Goal: Task Accomplishment & Management: Manage account settings

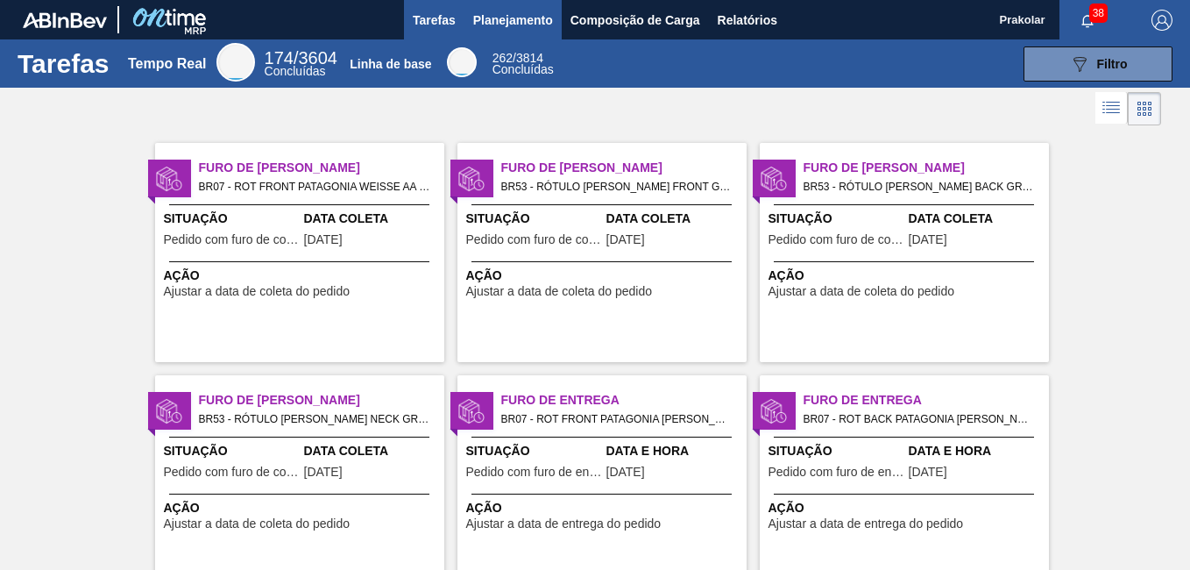
click at [521, 26] on span "Planejamento" at bounding box center [513, 20] width 80 height 21
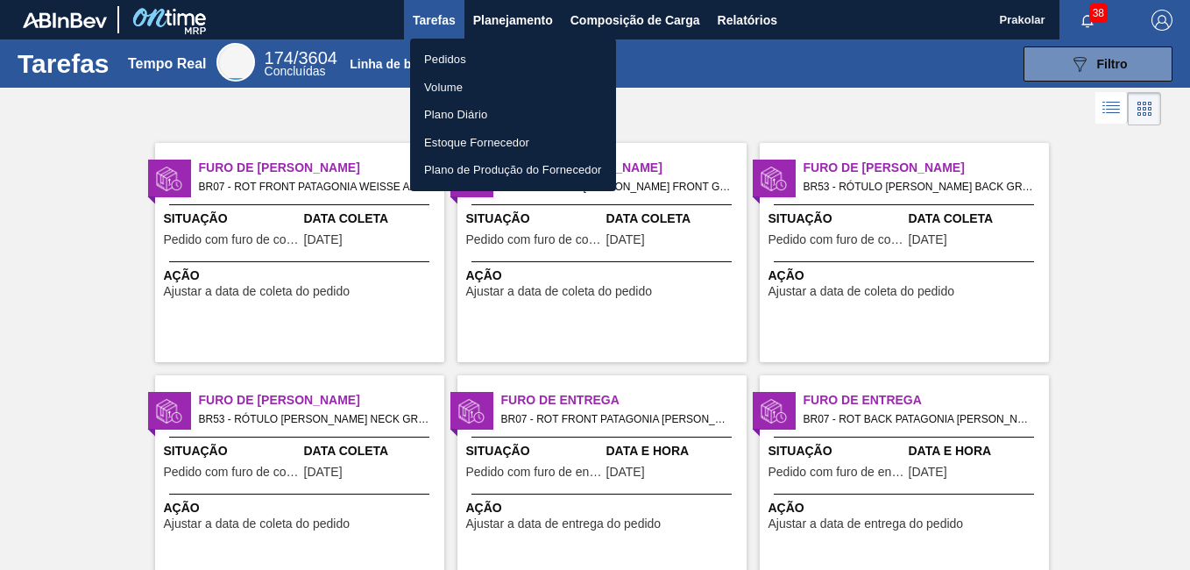
click at [475, 53] on li "Pedidos" at bounding box center [513, 60] width 206 height 28
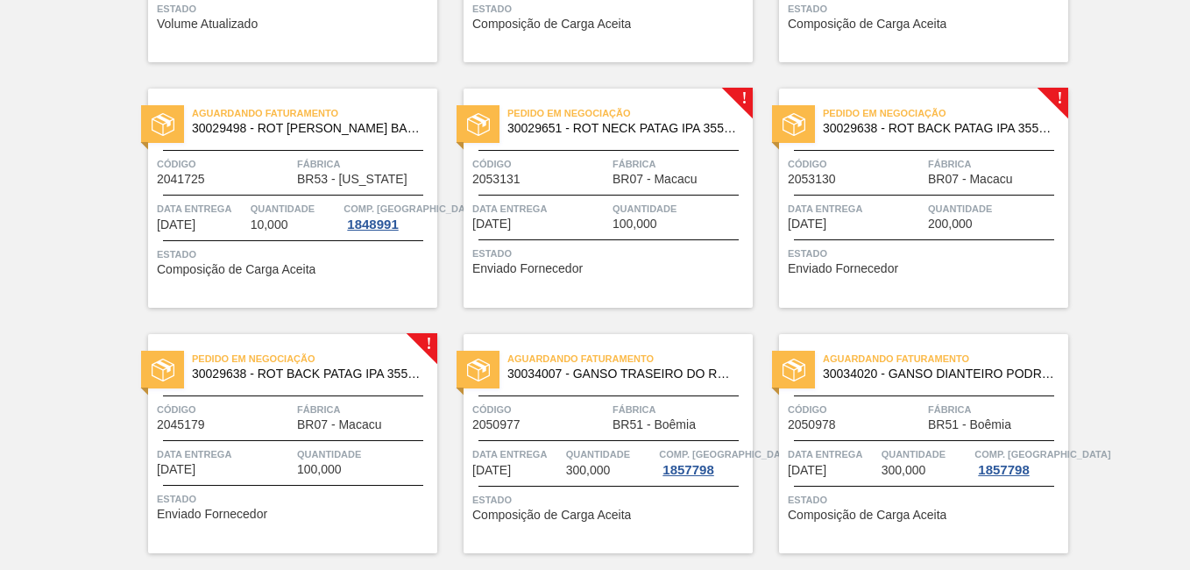
scroll to position [1575, 0]
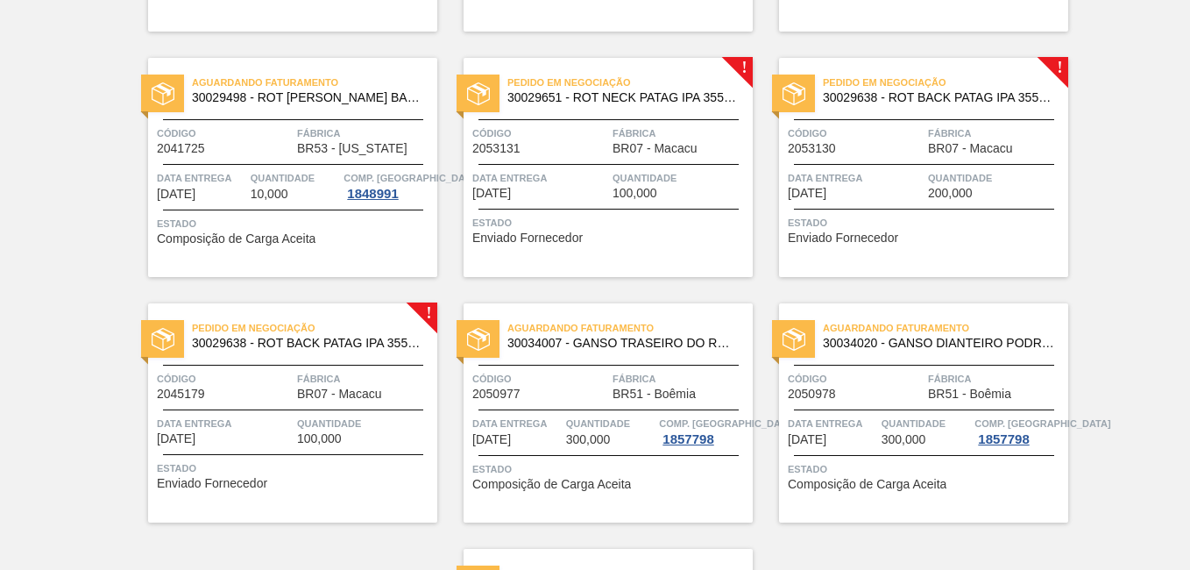
click at [709, 161] on div "Pedido em Negociação 30029651 - ROT NECK PATAG IPA 355 ML NIV24 Código 2053131 …" at bounding box center [608, 167] width 289 height 219
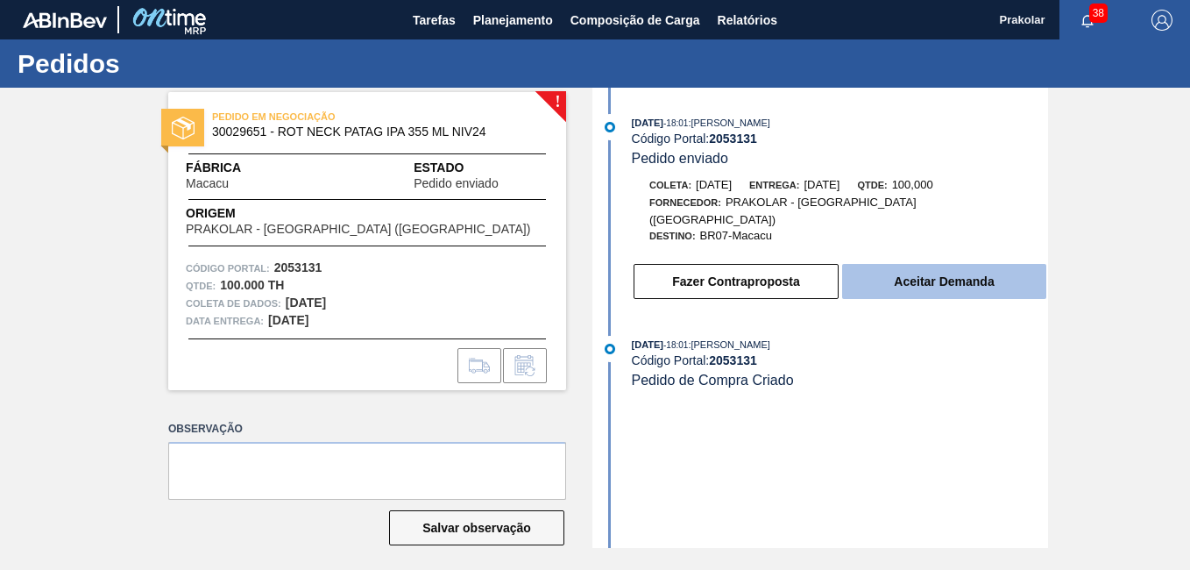
click at [930, 271] on button "Aceitar Demanda" at bounding box center [944, 281] width 204 height 35
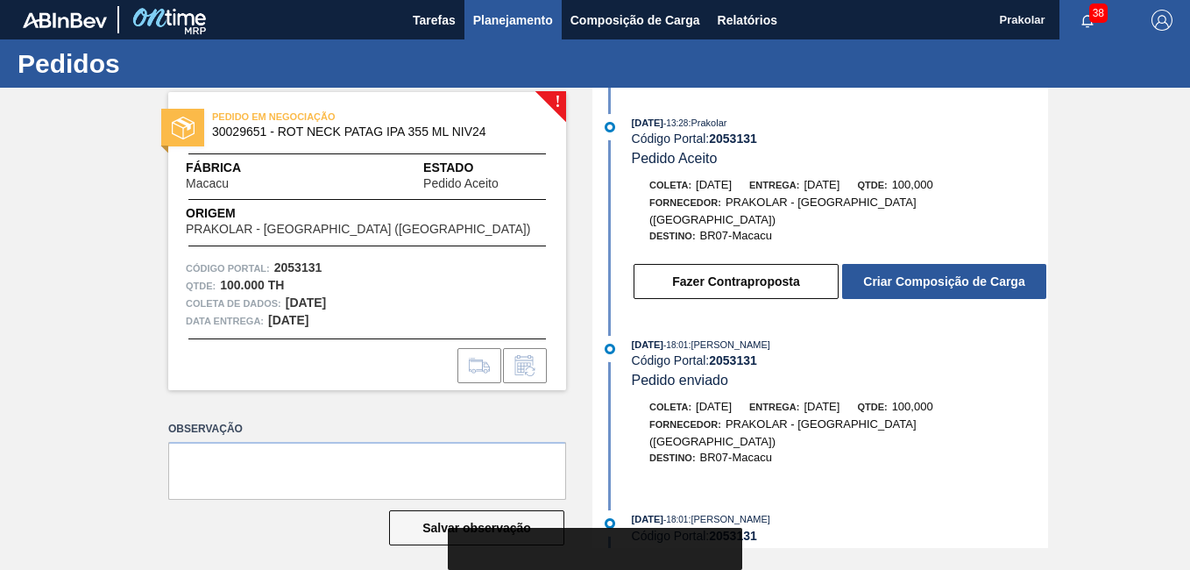
click at [494, 25] on span "Planejamento" at bounding box center [513, 20] width 80 height 21
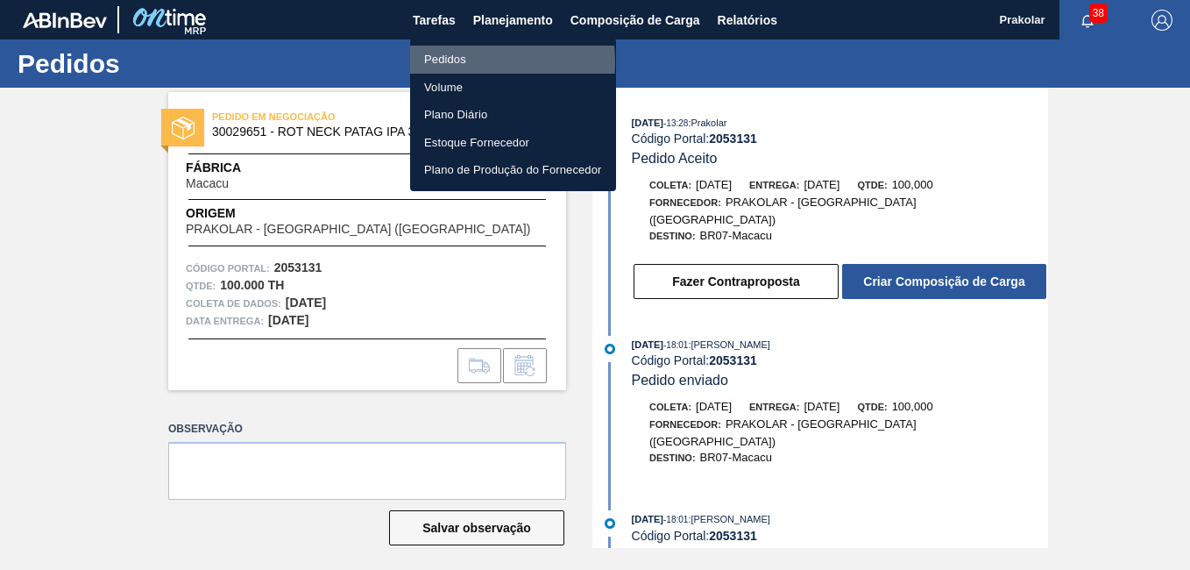
click at [465, 61] on li "Pedidos" at bounding box center [513, 60] width 206 height 28
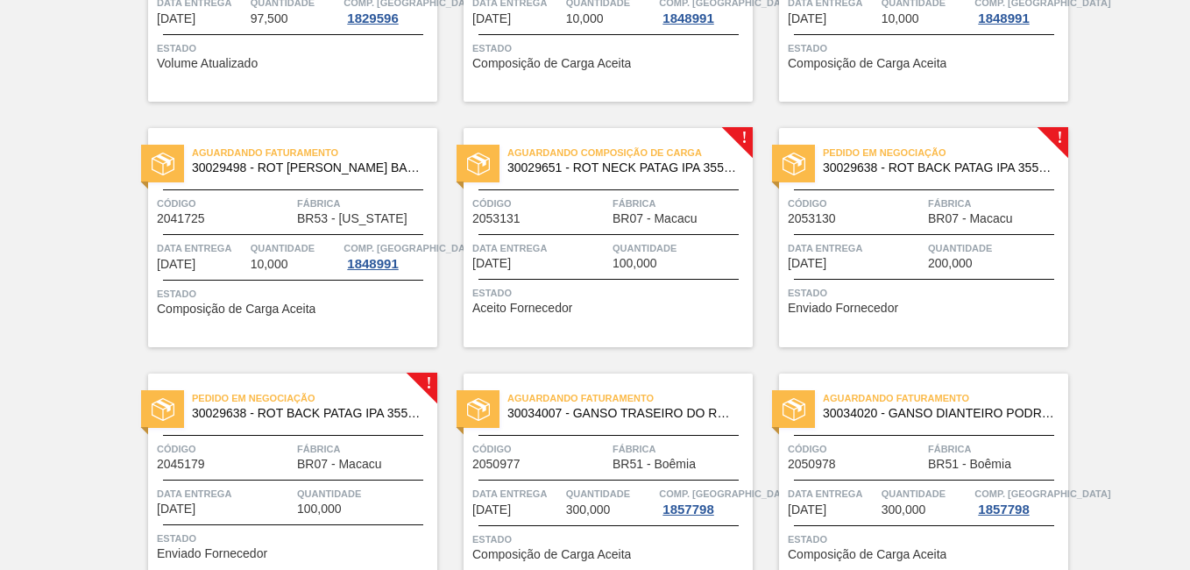
scroll to position [1490, 0]
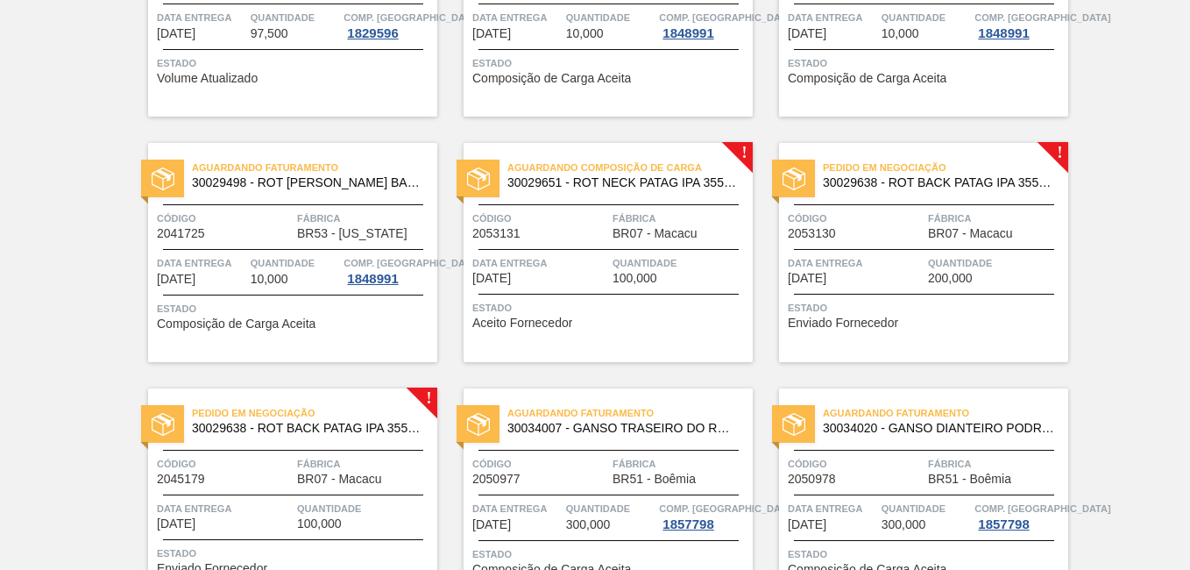
click at [895, 261] on span "Data Entrega" at bounding box center [856, 263] width 136 height 18
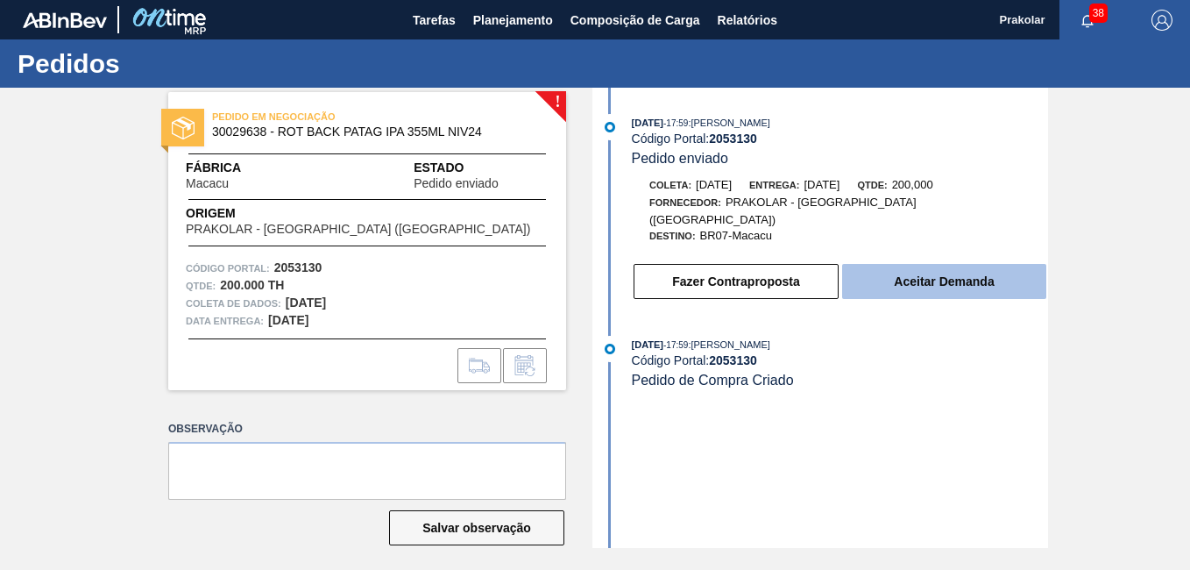
click at [921, 268] on button "Aceitar Demanda" at bounding box center [944, 281] width 204 height 35
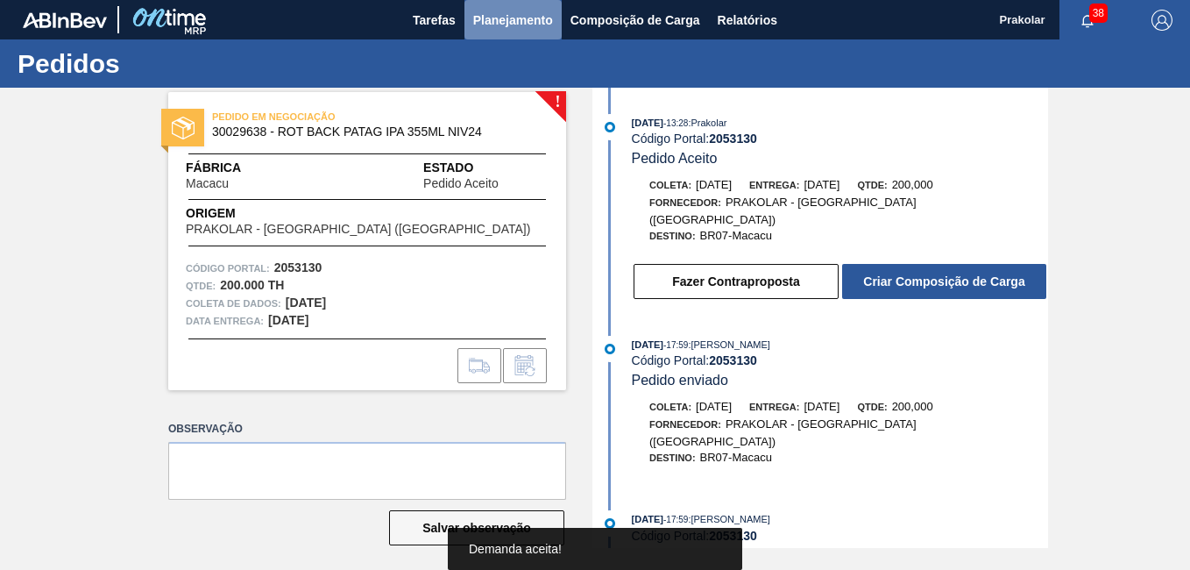
click at [529, 24] on span "Planejamento" at bounding box center [513, 20] width 80 height 21
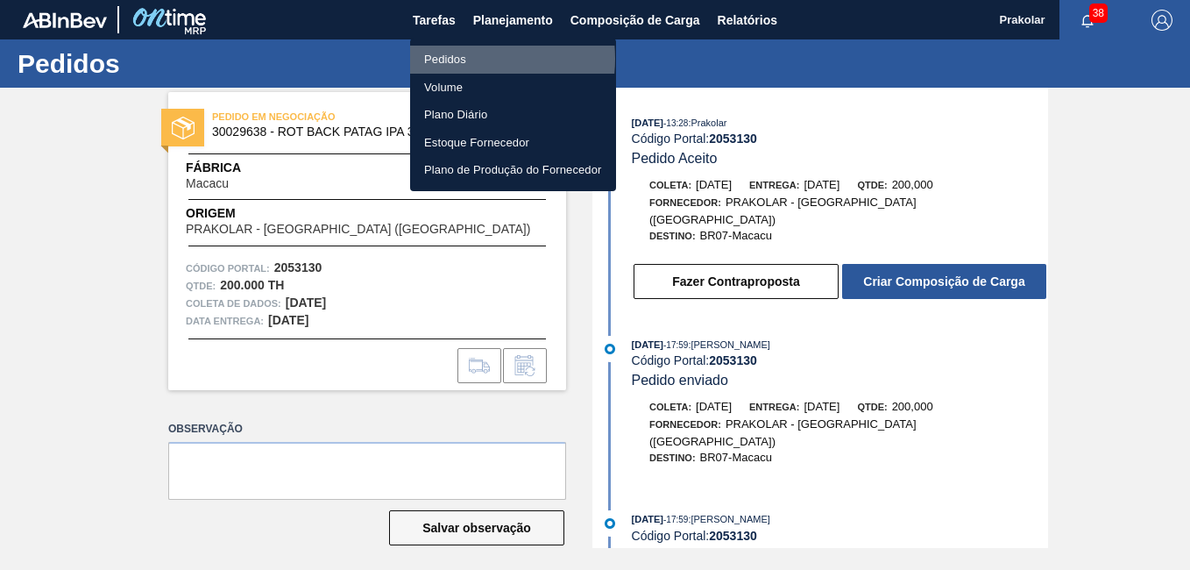
click at [462, 59] on li "Pedidos" at bounding box center [513, 60] width 206 height 28
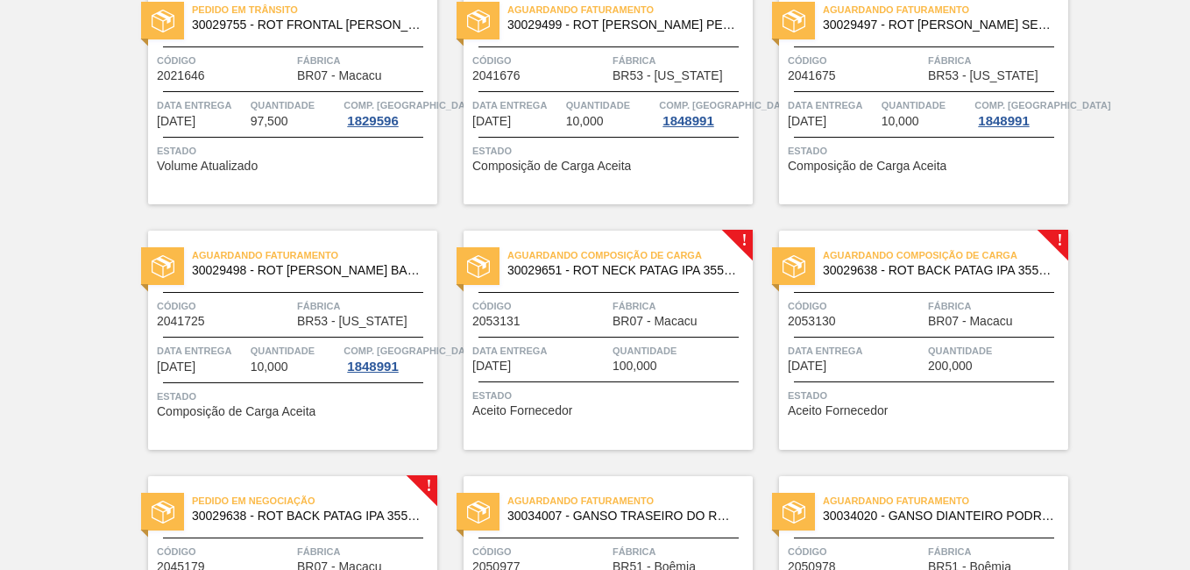
scroll to position [1838, 0]
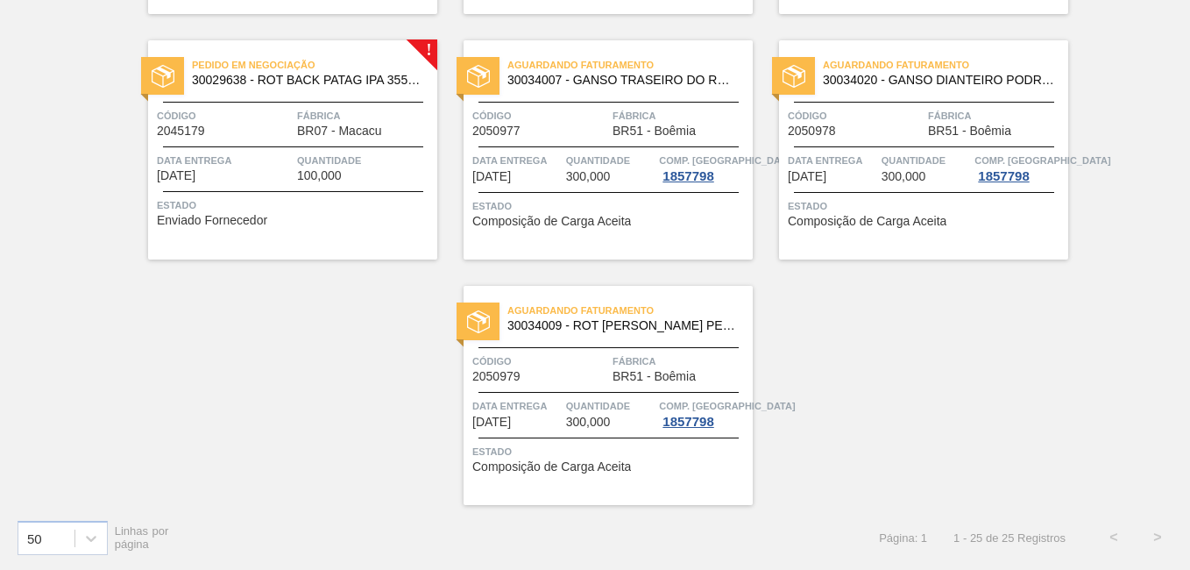
click at [337, 171] on span "100,000" at bounding box center [319, 175] width 45 height 13
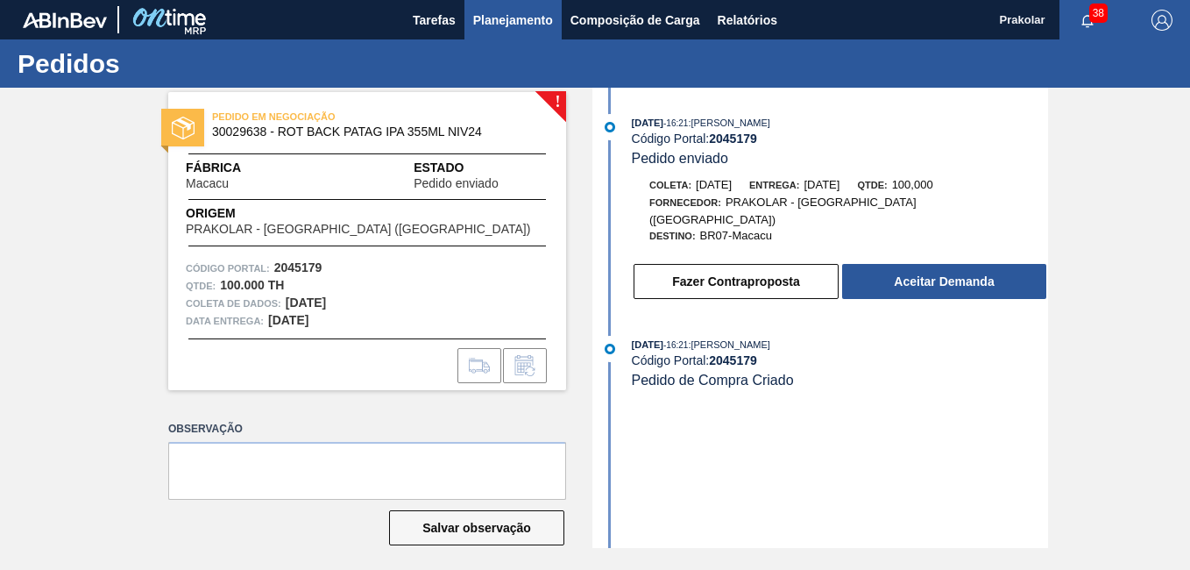
click at [521, 22] on span "Planejamento" at bounding box center [513, 20] width 80 height 21
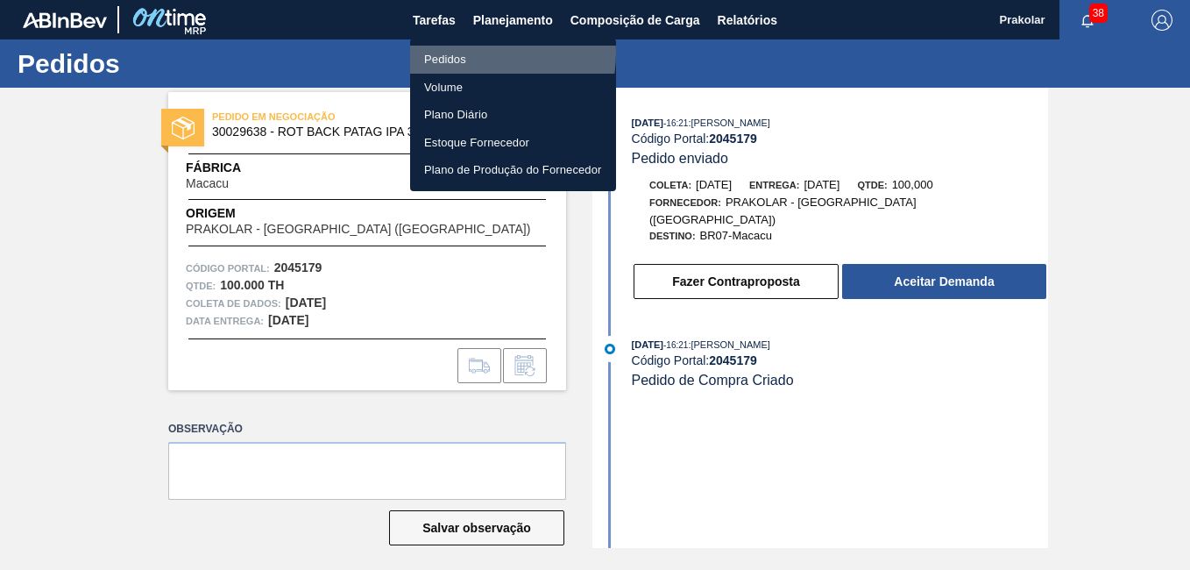
click at [462, 53] on li "Pedidos" at bounding box center [513, 60] width 206 height 28
